Goal: Task Accomplishment & Management: Manage account settings

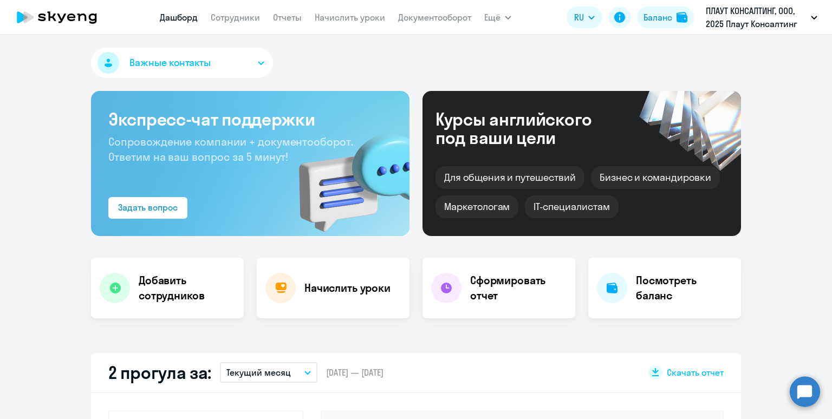
select select "30"
click at [335, 22] on link "Начислить уроки" at bounding box center [350, 17] width 70 height 11
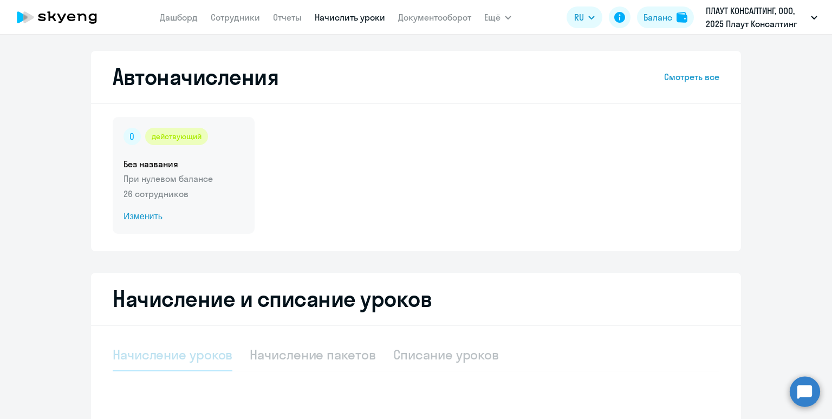
select select "10"
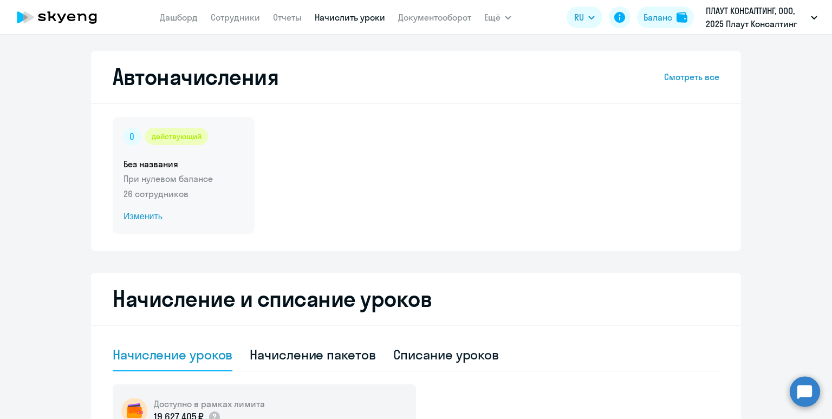
click at [216, 148] on div "действующий Без названия При нулевом балансе 26 сотрудников Изменить" at bounding box center [184, 175] width 142 height 117
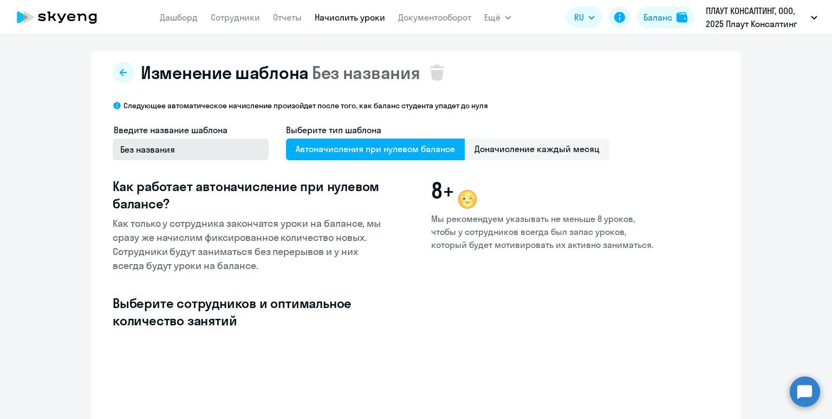
select select "10"
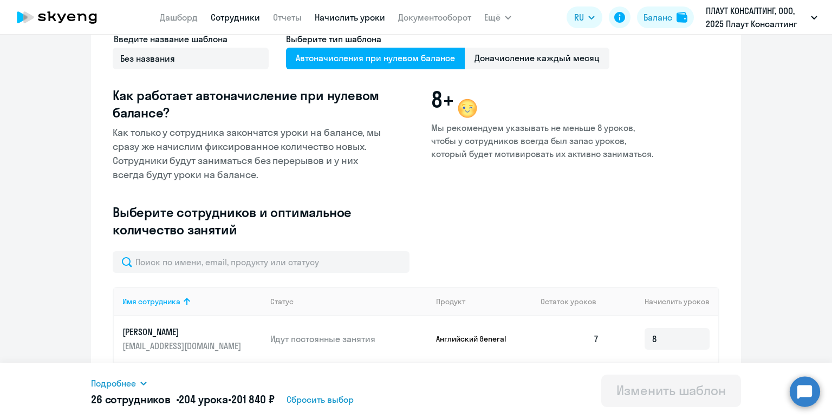
scroll to position [87, 0]
